Goal: Task Accomplishment & Management: Manage account settings

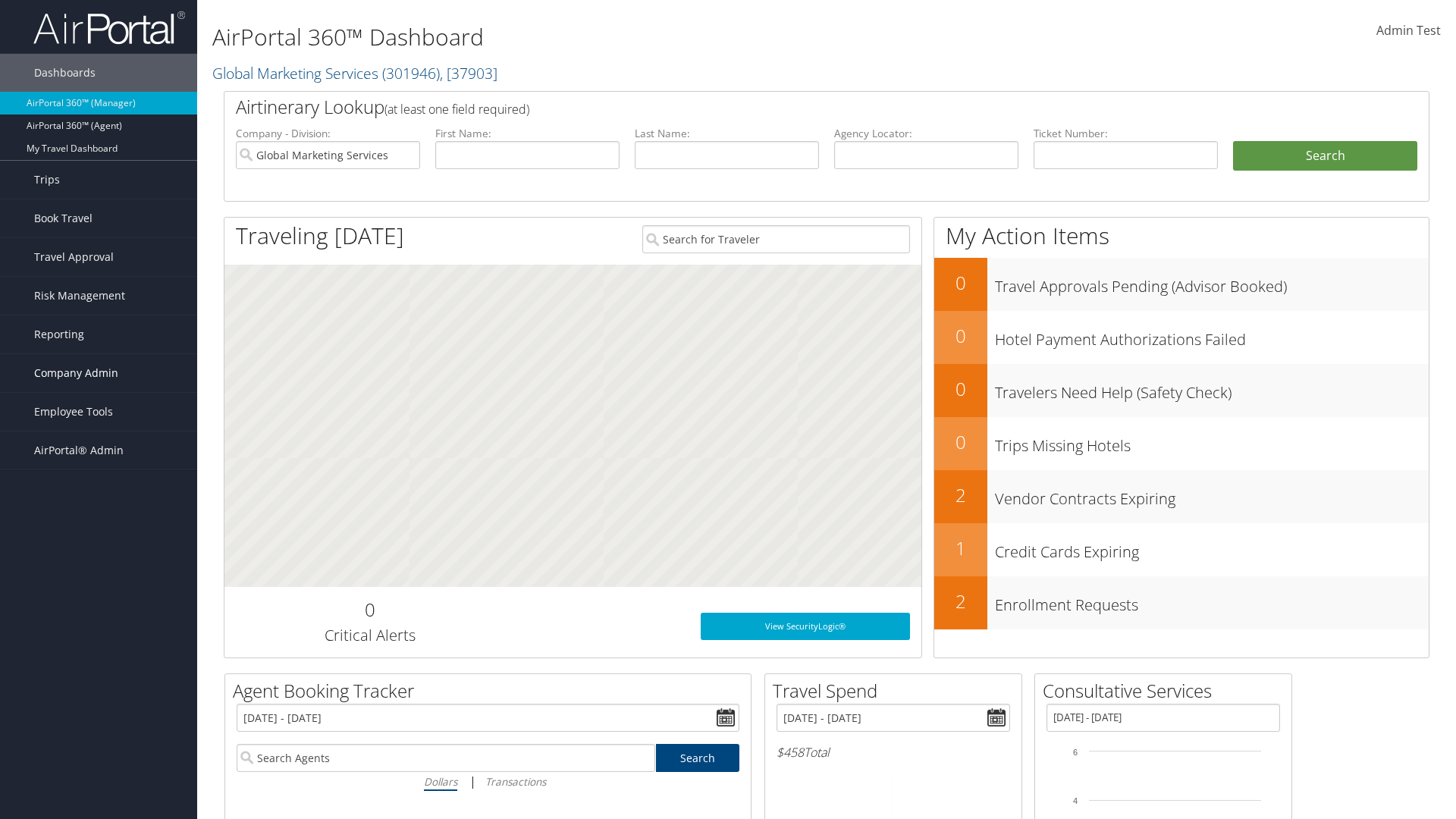
click at [98, 373] on span "Company Admin" at bounding box center [76, 373] width 85 height 38
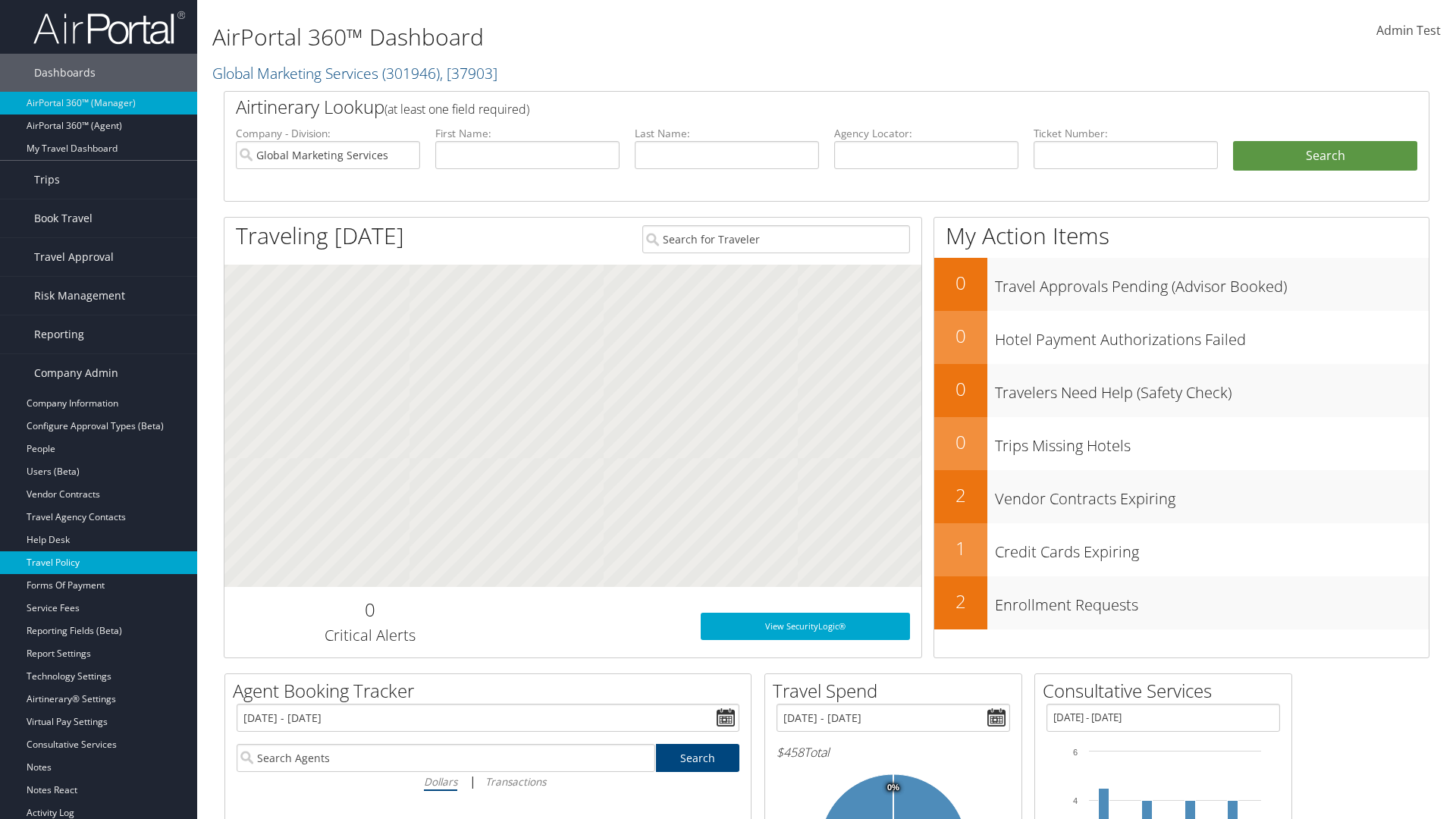
click at [98, 563] on link "Travel Policy" at bounding box center [98, 563] width 197 height 23
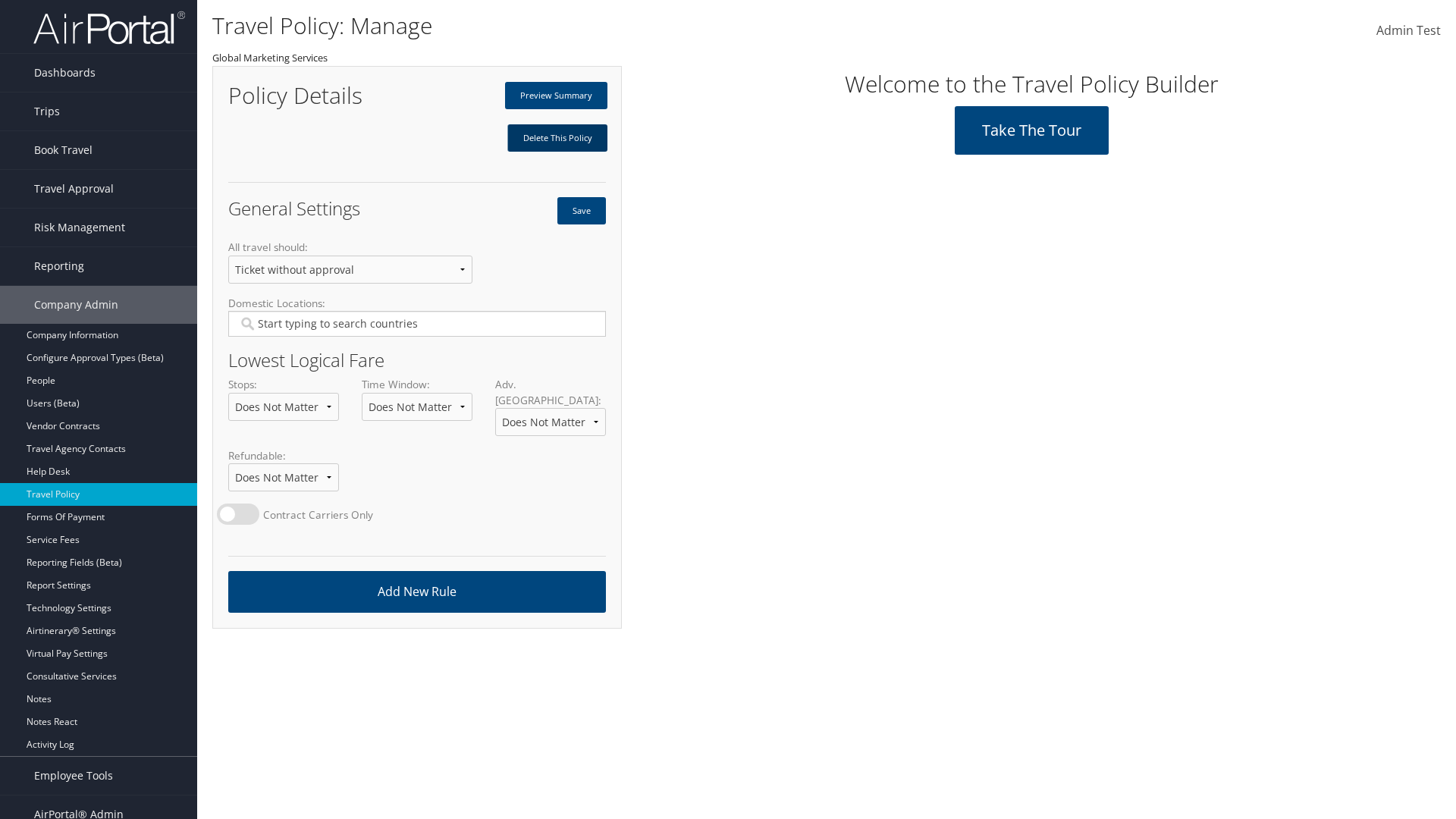
click at [557, 138] on link "Delete This Policy" at bounding box center [557, 138] width 100 height 27
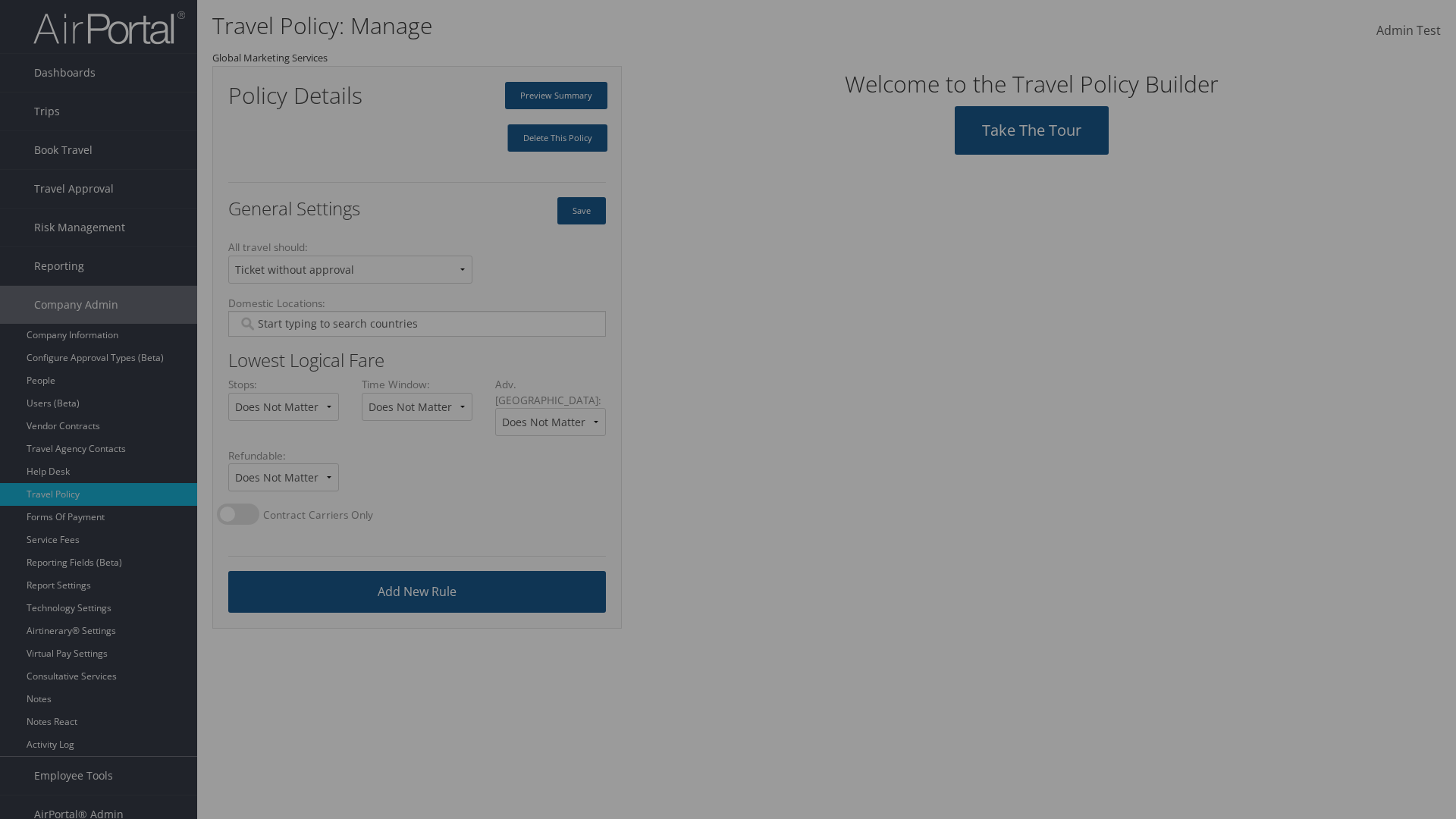
click at [0, 0] on input "Type YES to continue:" at bounding box center [0, 0] width 0 height 0
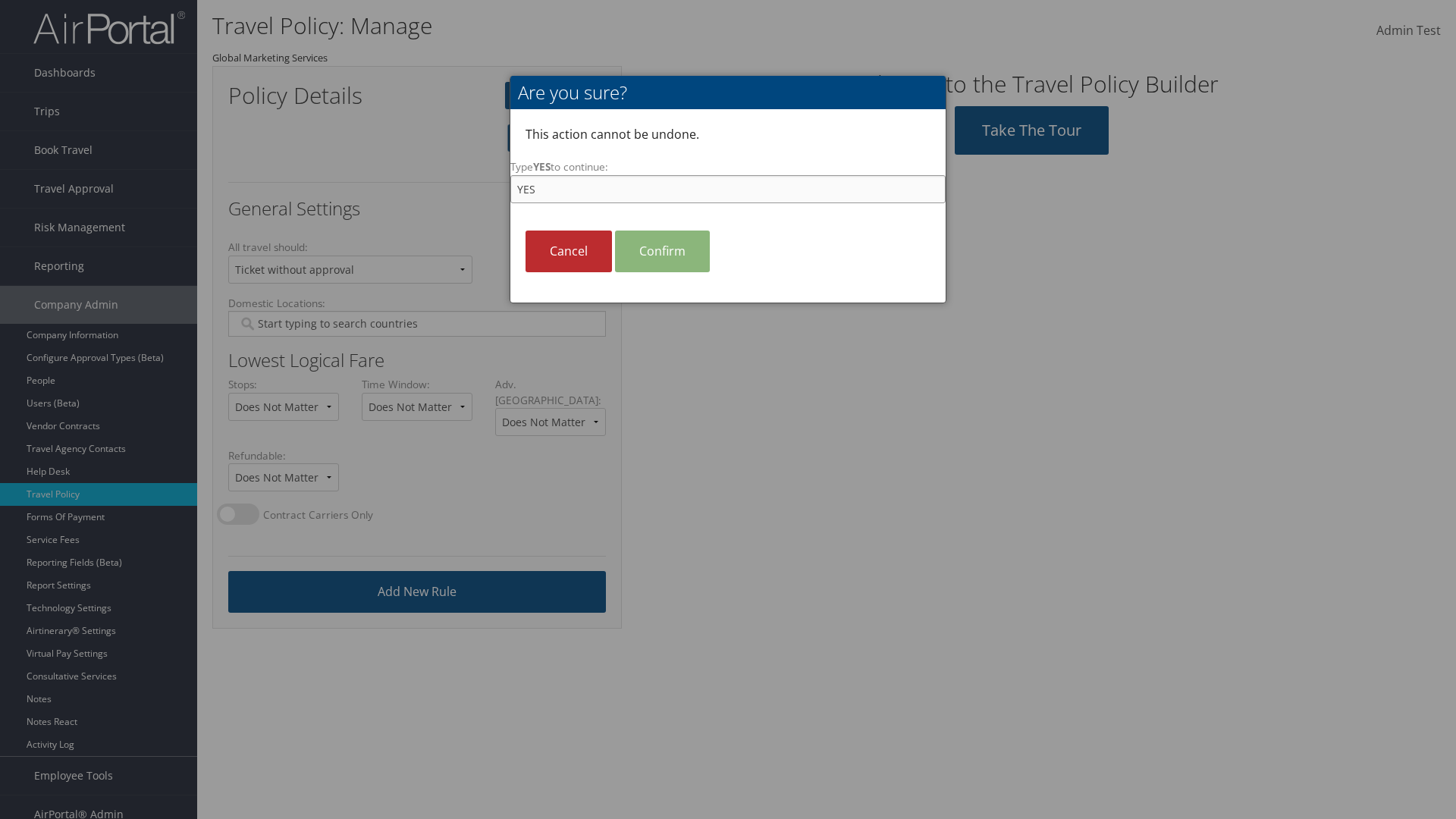
type input "YES"
click at [662, 251] on link "Confirm" at bounding box center [662, 252] width 95 height 42
